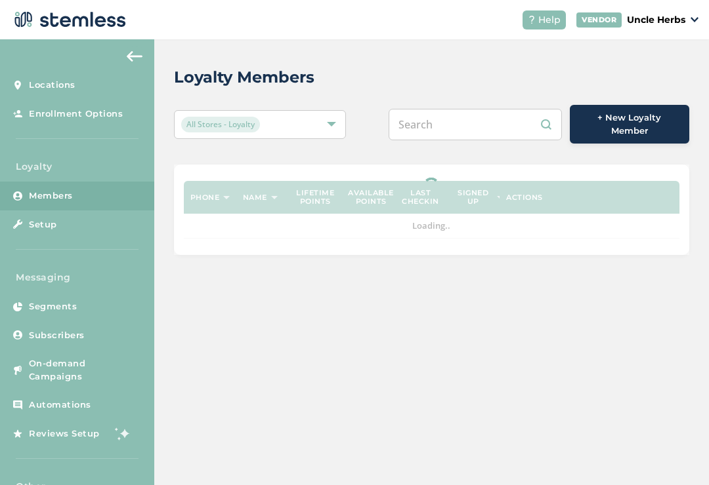
click at [477, 122] on input "text" at bounding box center [474, 124] width 173 height 31
type input "9079037987"
click at [407, 77] on div "Loyalty Members" at bounding box center [426, 78] width 505 height 24
click at [470, 126] on input "text" at bounding box center [474, 124] width 173 height 31
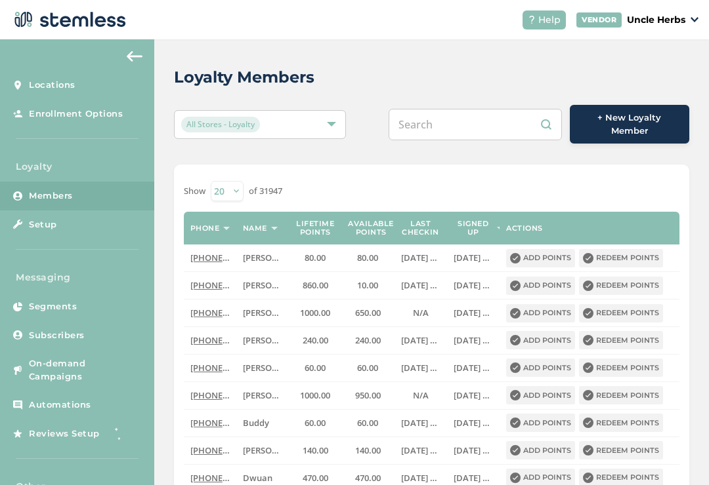
paste input "9079037987"
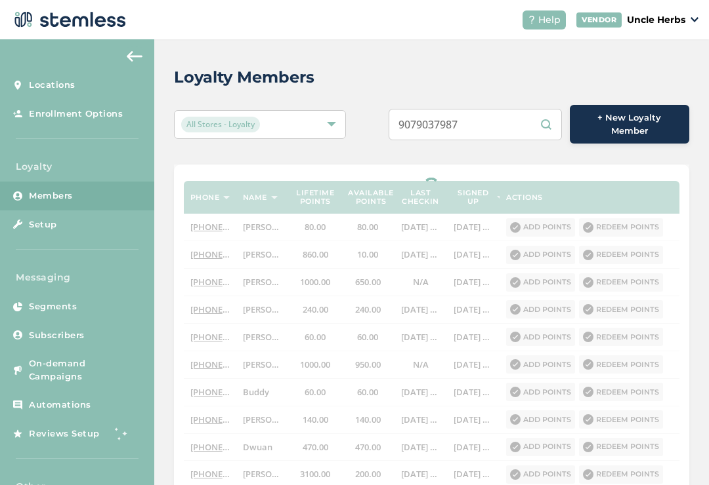
type input "9079037987"
click at [387, 89] on div "Loyalty Members All Stores - Loyalty 9079037987 + New Loyalty Member Phone Name…" at bounding box center [431, 422] width 554 height 767
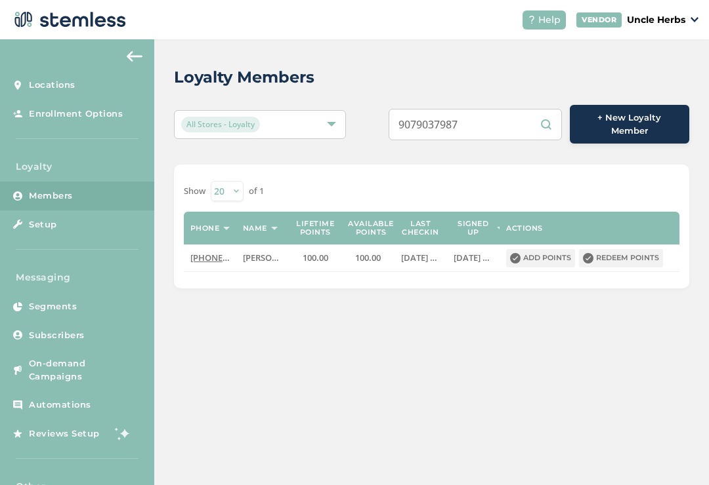
click at [642, 249] on button "Redeem points" at bounding box center [621, 258] width 84 height 18
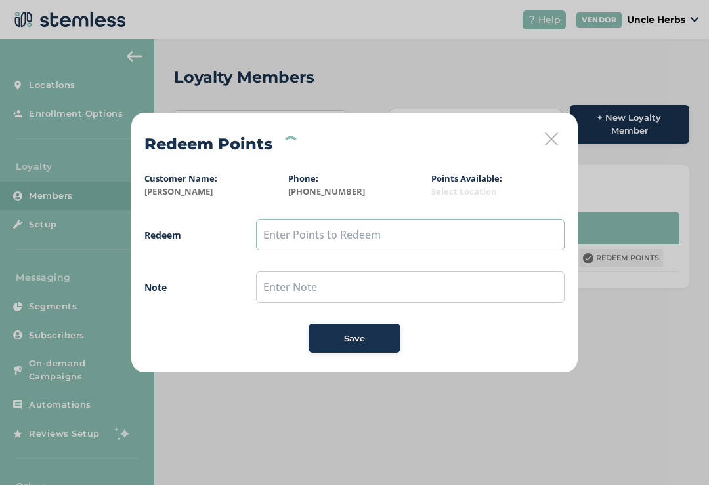
click at [411, 222] on input "text" at bounding box center [410, 234] width 308 height 31
type input "50"
click at [417, 259] on span "Redeem 50 Note Save" at bounding box center [354, 286] width 420 height 134
click at [305, 293] on input "text" at bounding box center [410, 287] width 308 height 31
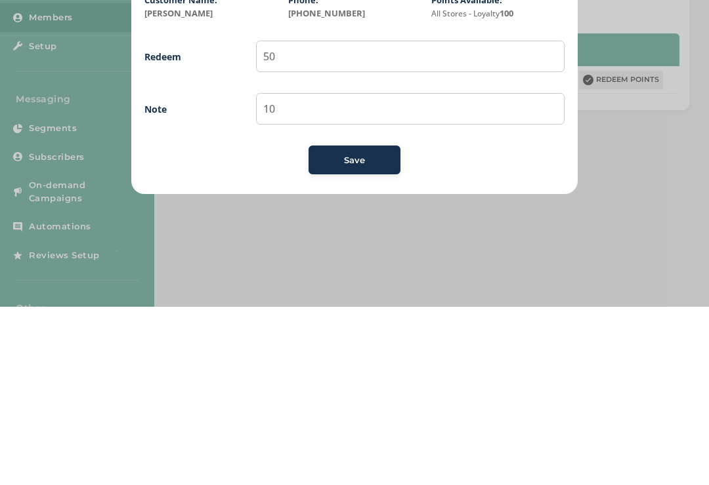
click at [355, 333] on span "Save" at bounding box center [354, 339] width 21 height 13
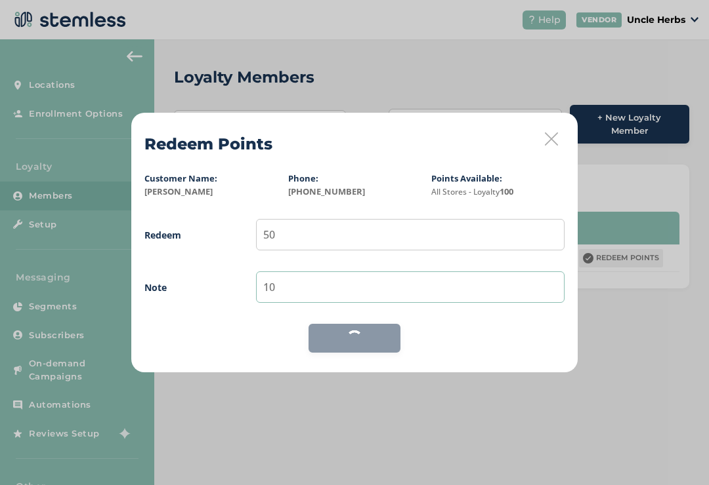
click at [296, 277] on input "10" at bounding box center [410, 287] width 308 height 31
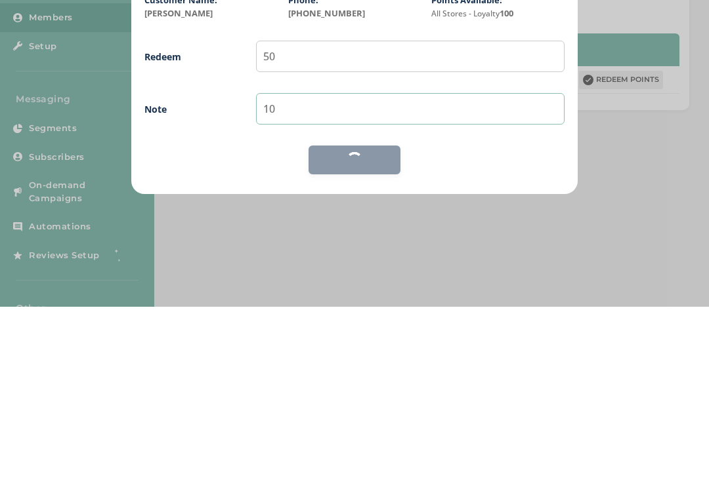
click at [350, 272] on input "10" at bounding box center [410, 287] width 308 height 31
type input "1"
